Goal: Information Seeking & Learning: Find specific fact

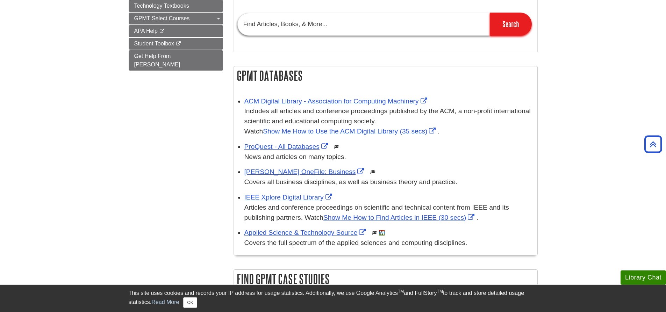
scroll to position [210, 0]
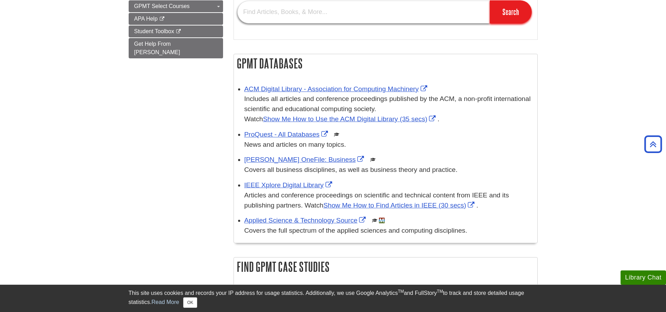
click at [288, 15] on input "text" at bounding box center [363, 12] width 252 height 23
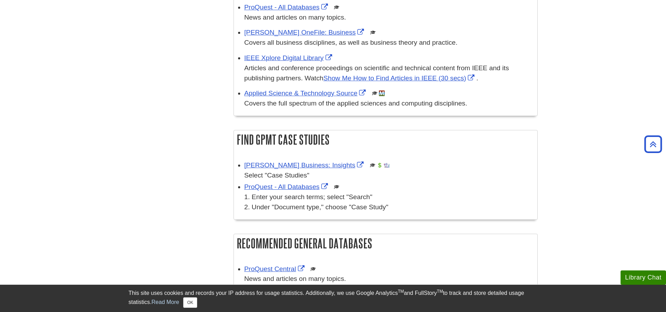
scroll to position [349, 0]
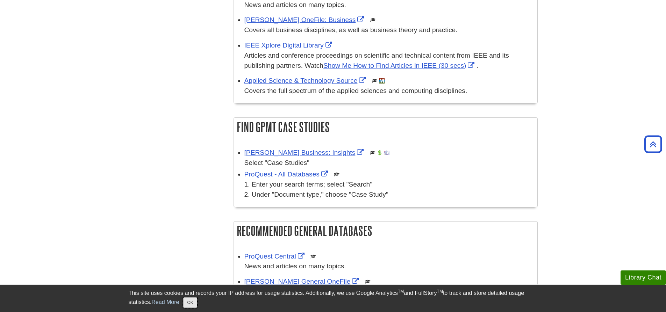
click at [189, 304] on button "OK" at bounding box center [190, 302] width 14 height 10
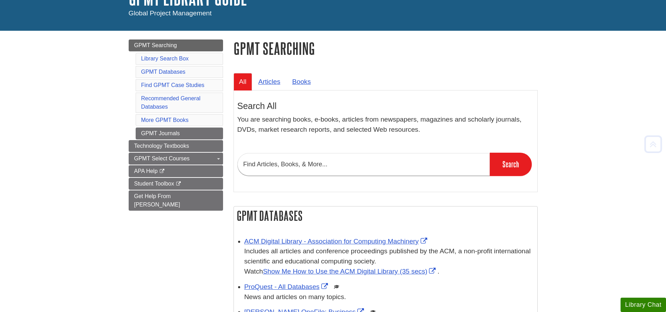
scroll to position [35, 0]
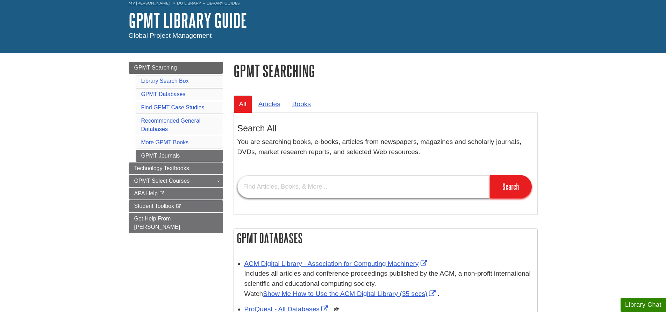
click at [288, 186] on input "text" at bounding box center [363, 186] width 252 height 23
paste input "Contemporary Project Management: Plan-Driven and Agile Approaches"
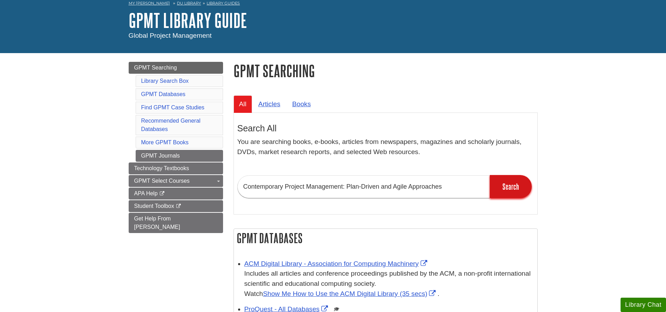
click at [523, 186] on input "Search" at bounding box center [511, 186] width 42 height 23
drag, startPoint x: 466, startPoint y: 182, endPoint x: 461, endPoint y: 183, distance: 5.0
click at [466, 182] on input "Contemporary Project Management: Plan-Driven and Agile Approaches" at bounding box center [363, 186] width 252 height 23
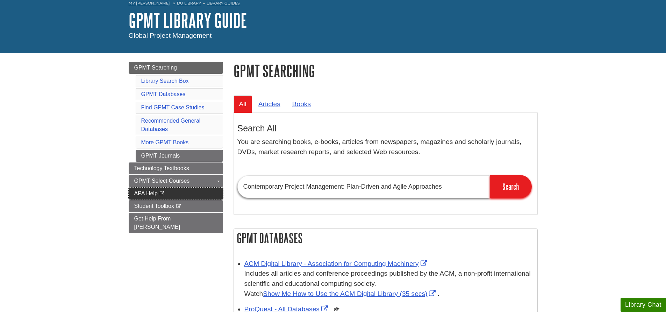
drag, startPoint x: 451, startPoint y: 186, endPoint x: 213, endPoint y: 199, distance: 238.7
paste input "9798214340746"
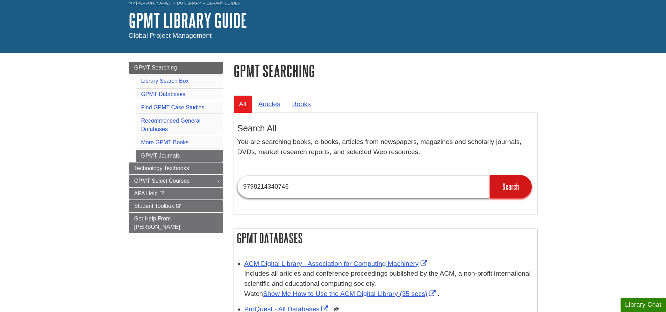
type input "9798214340746"
click at [514, 187] on input "Search" at bounding box center [511, 186] width 42 height 23
